Goal: Navigation & Orientation: Find specific page/section

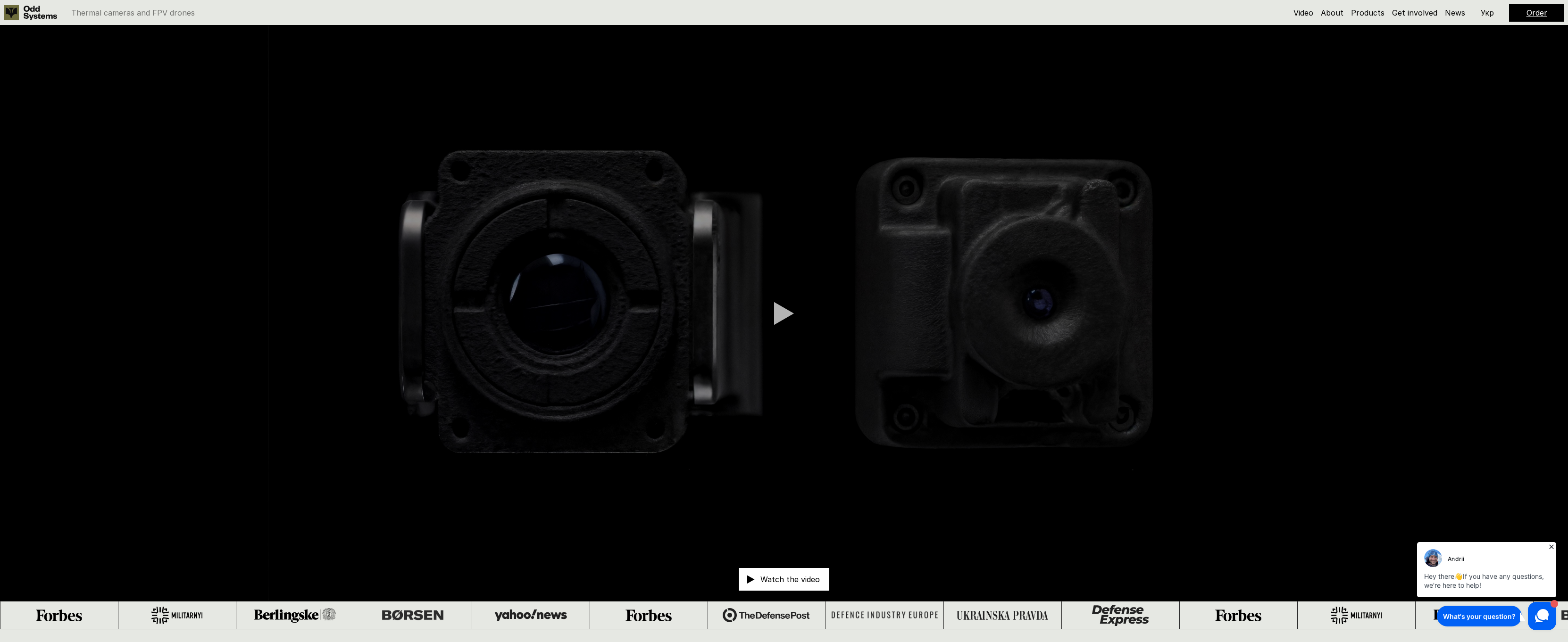
click at [1551, 548] on icon at bounding box center [1551, 547] width 9 height 9
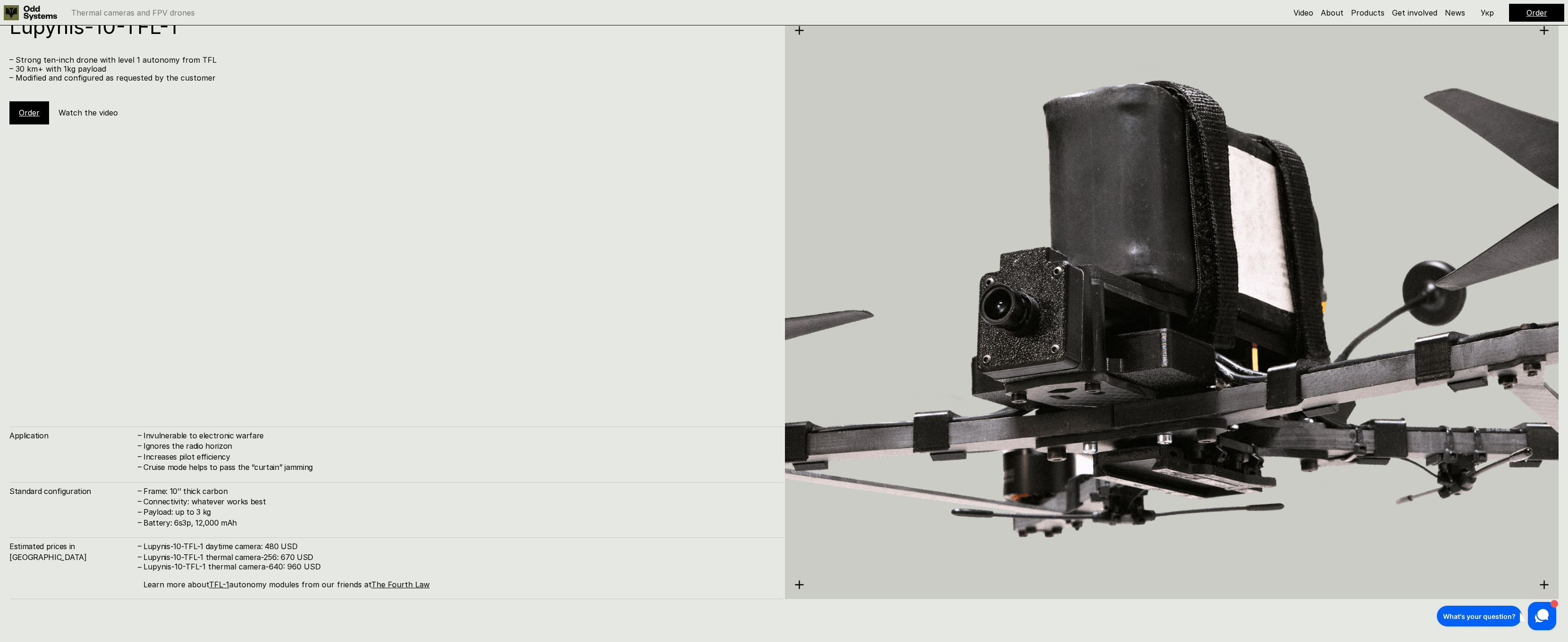
scroll to position [5282, 0]
